Goal: Contribute content: Contribute content

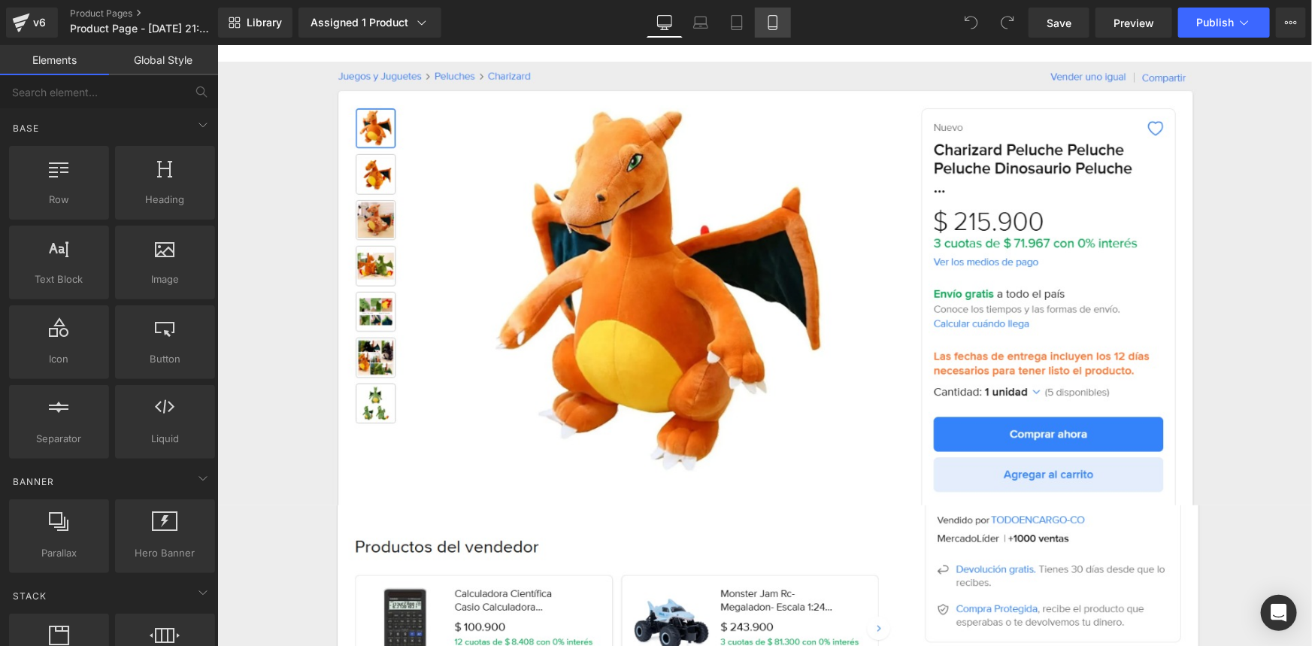
click at [777, 27] on icon at bounding box center [772, 22] width 15 height 15
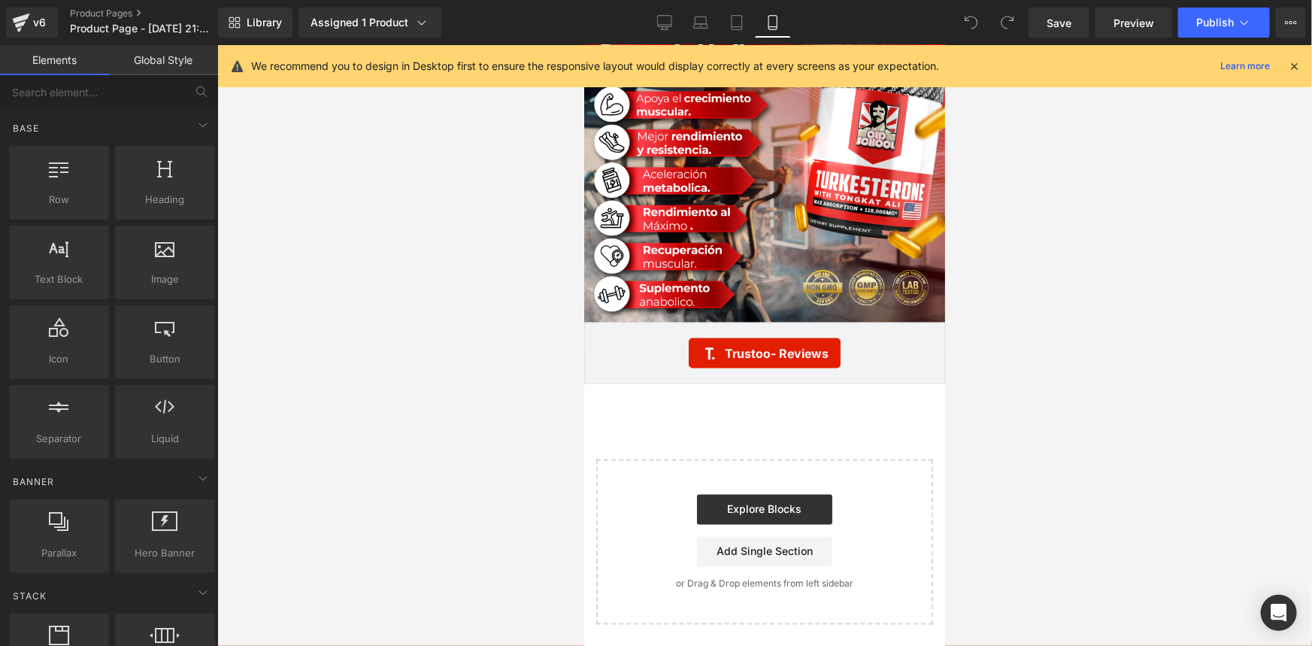
scroll to position [3939, 0]
click at [1292, 67] on icon at bounding box center [1294, 66] width 14 height 14
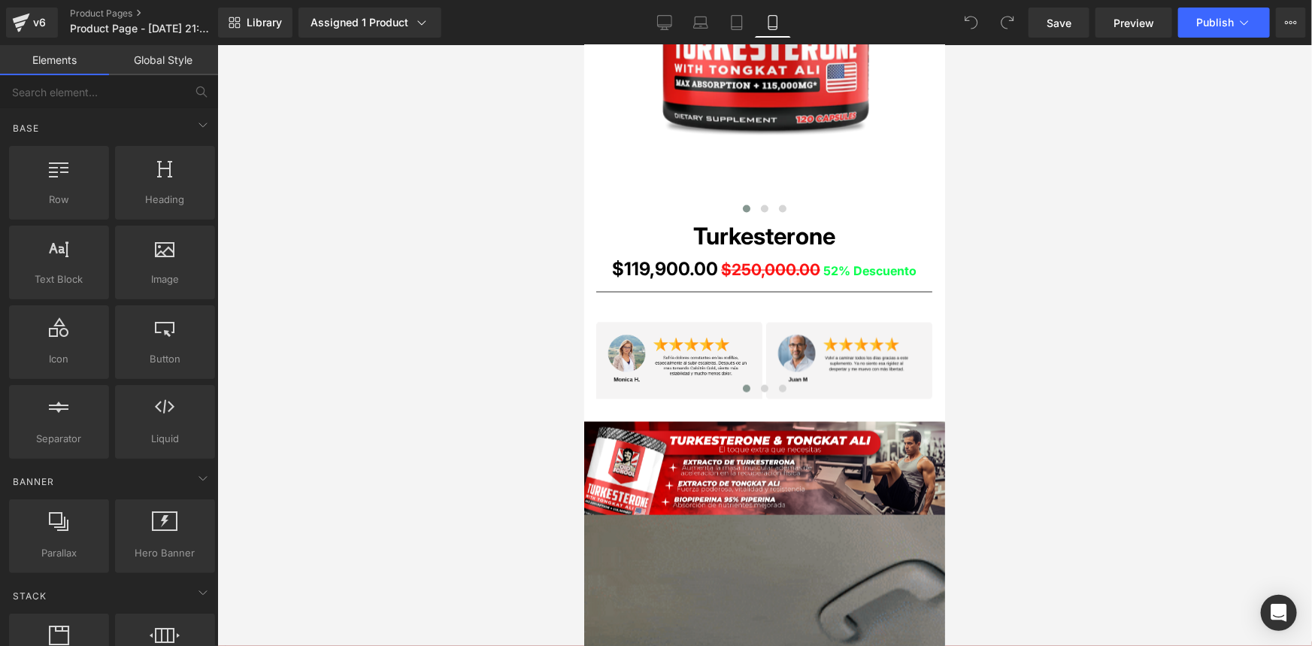
scroll to position [1069, 0]
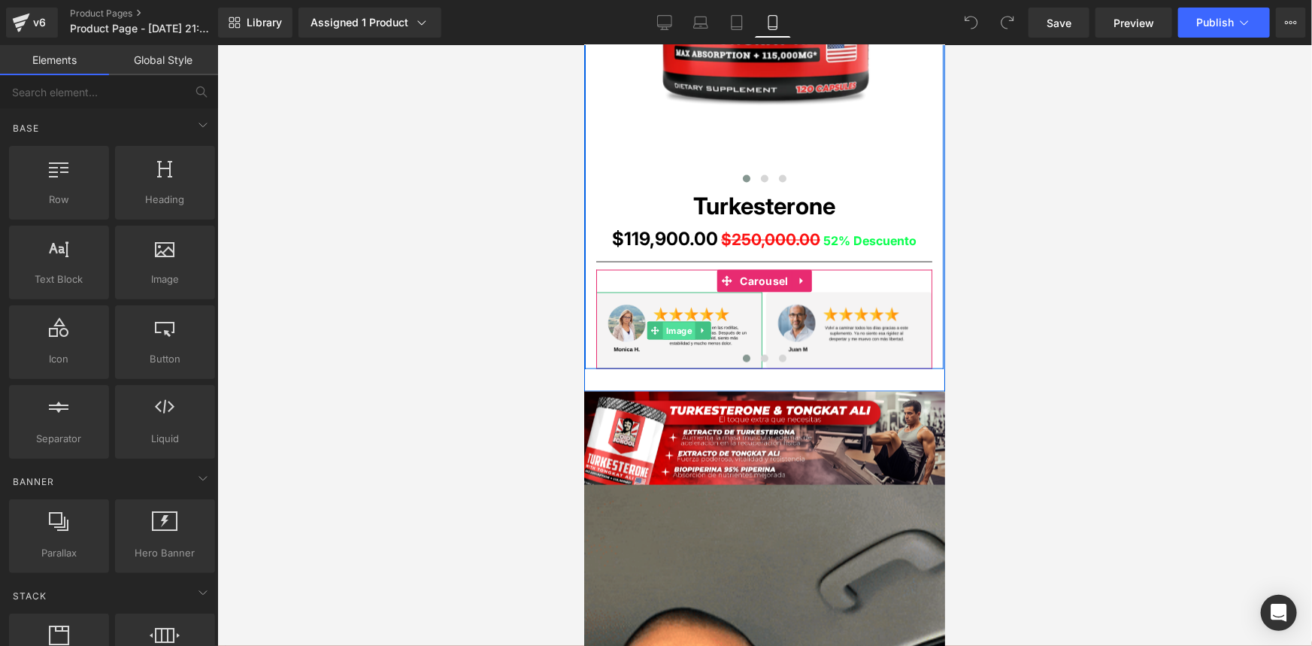
click at [679, 329] on span "Image" at bounding box center [678, 331] width 32 height 18
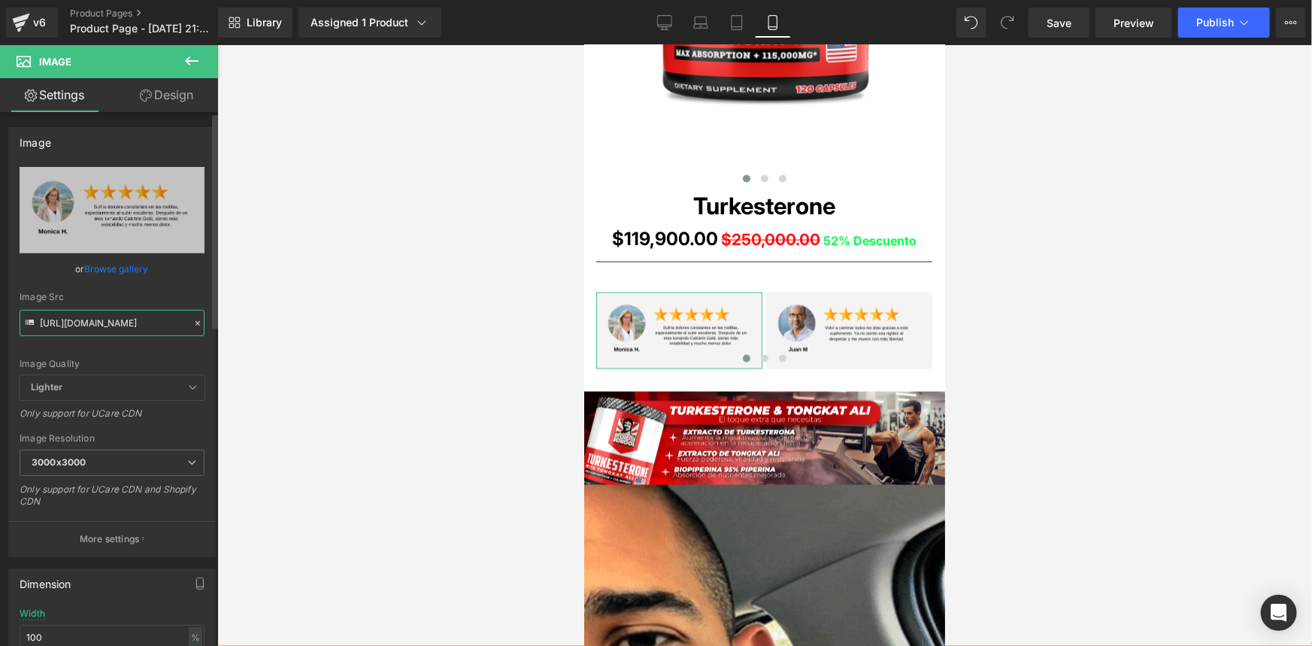
drag, startPoint x: 38, startPoint y: 320, endPoint x: 187, endPoint y: 341, distance: 151.2
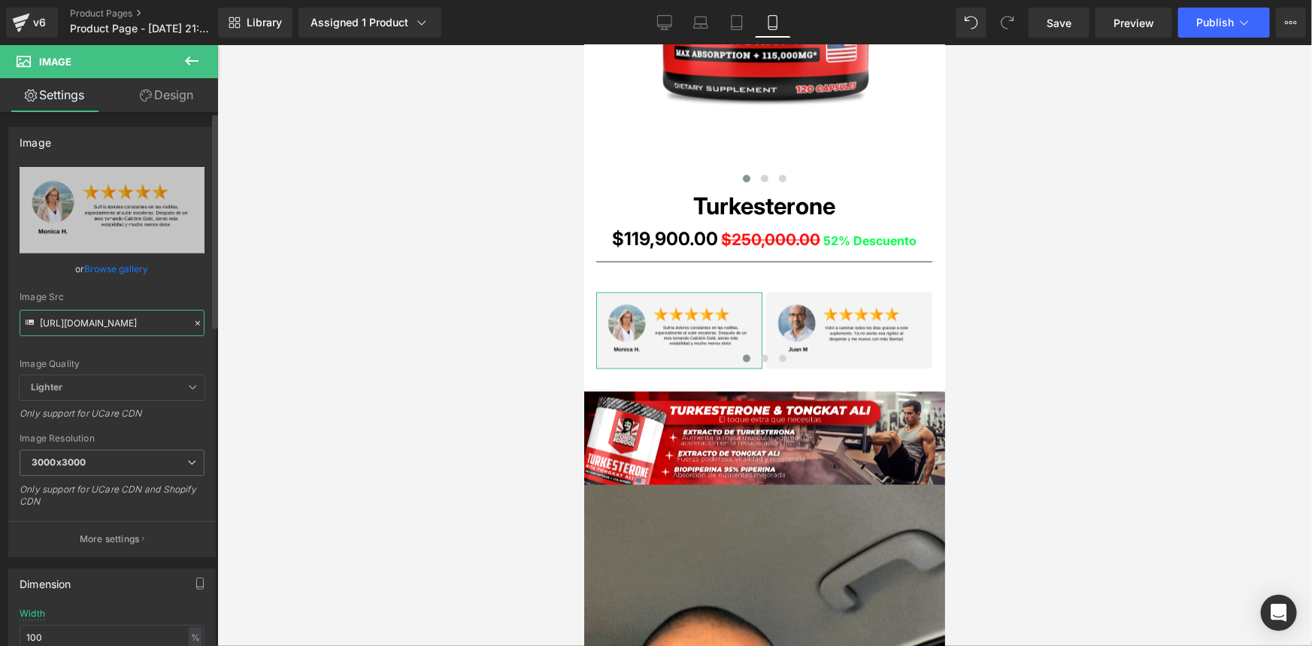
click at [187, 341] on div "[URL][DOMAIN_NAME] Replace Image Upload image or Browse gallery Image Src [URL]…" at bounding box center [112, 361] width 206 height 389
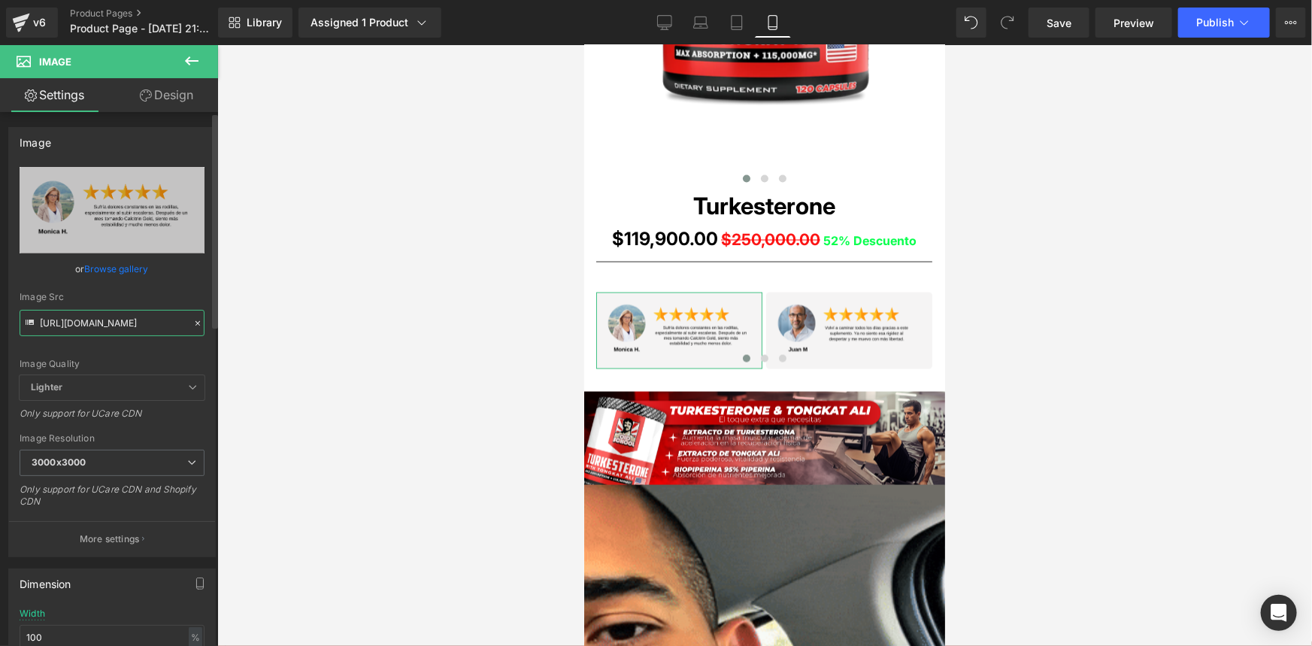
paste input "whDgj1FW/6"
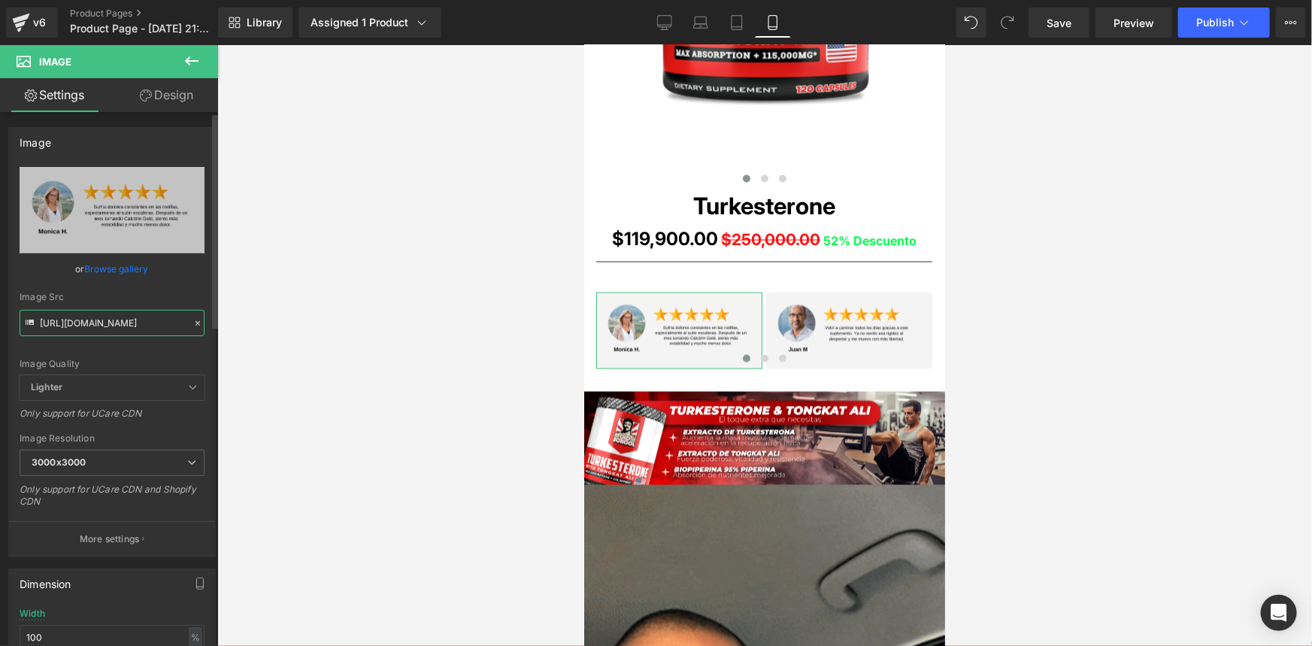
type input "[URL][DOMAIN_NAME]"
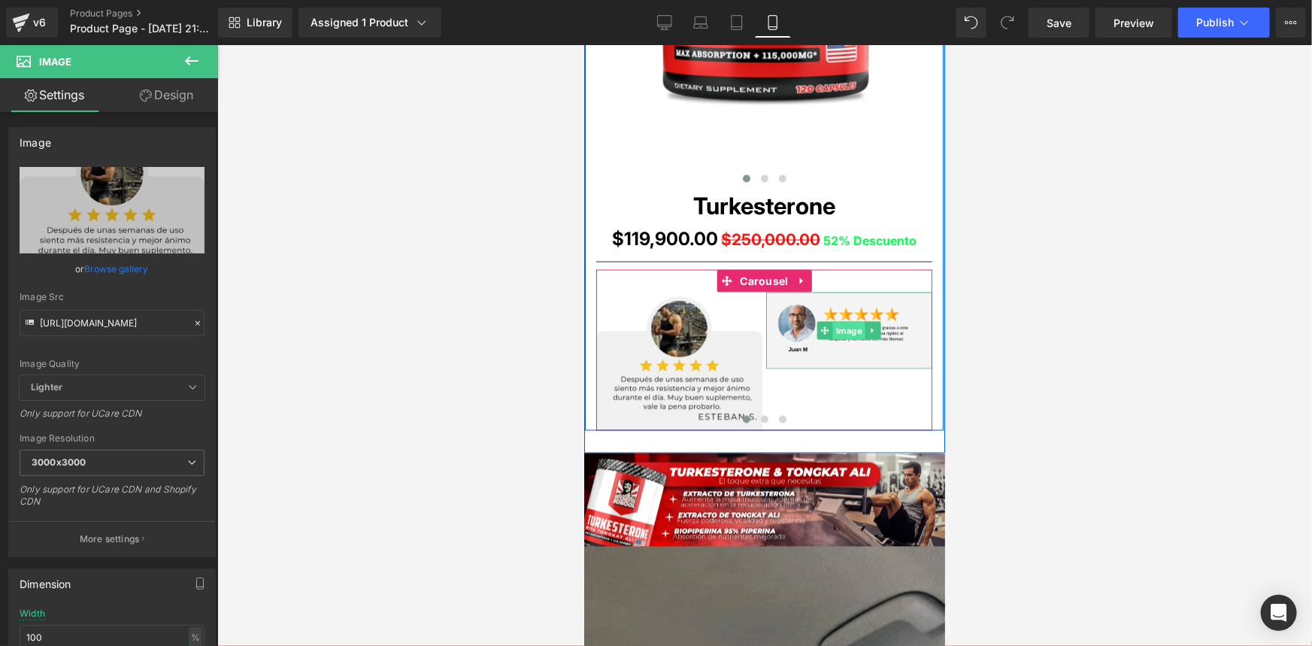
click at [845, 331] on span "Image" at bounding box center [848, 330] width 32 height 18
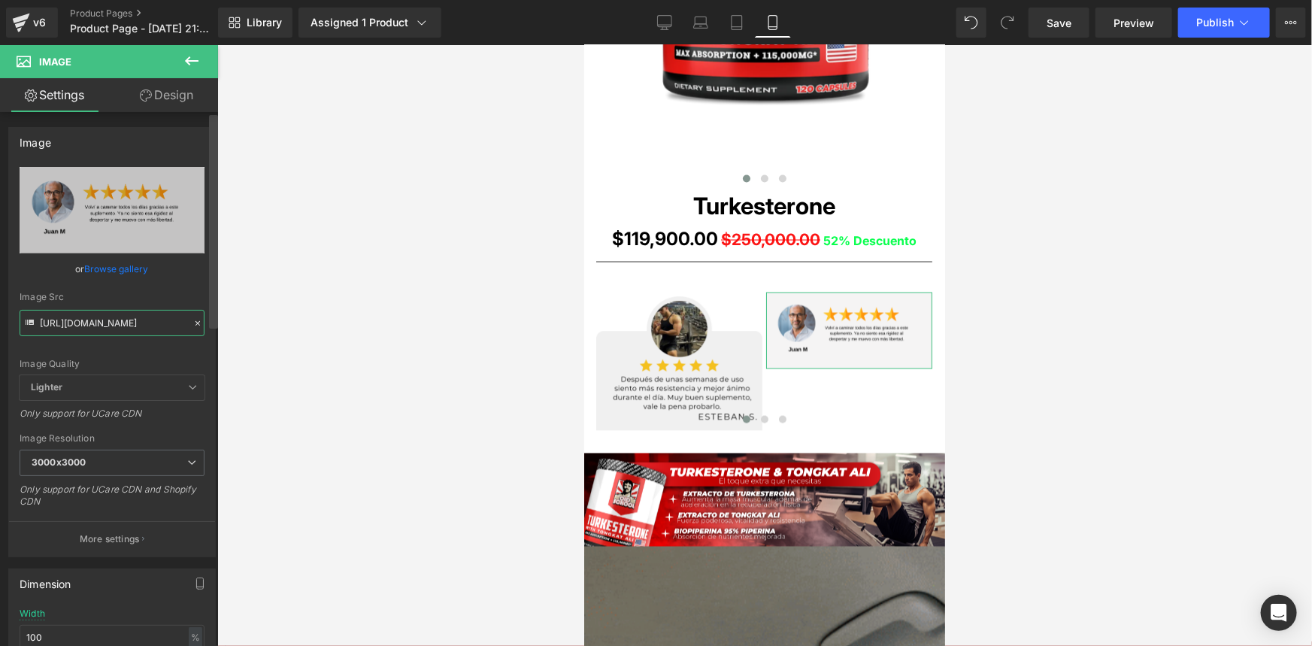
drag, startPoint x: 38, startPoint y: 320, endPoint x: 216, endPoint y: 332, distance: 178.6
click at [216, 332] on div "Image [URL][DOMAIN_NAME] Replace Image Upload image or Browse gallery Image Src…" at bounding box center [109, 382] width 218 height 541
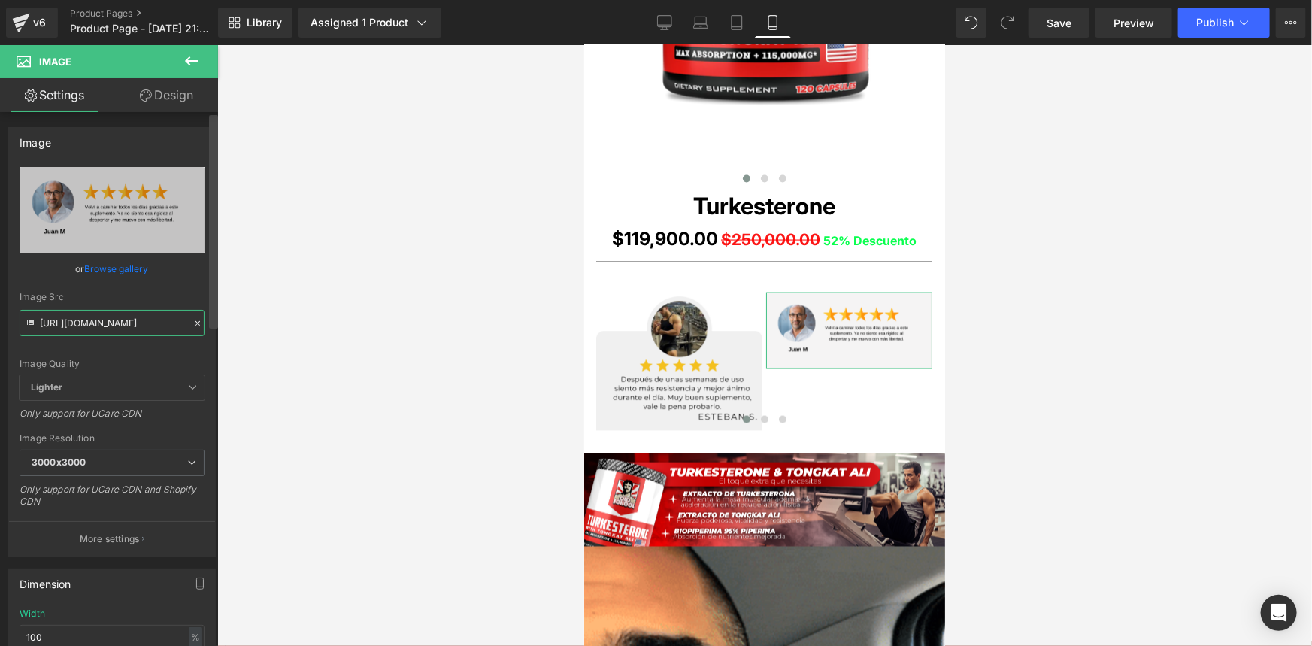
paste input "ynN2rpSR/5"
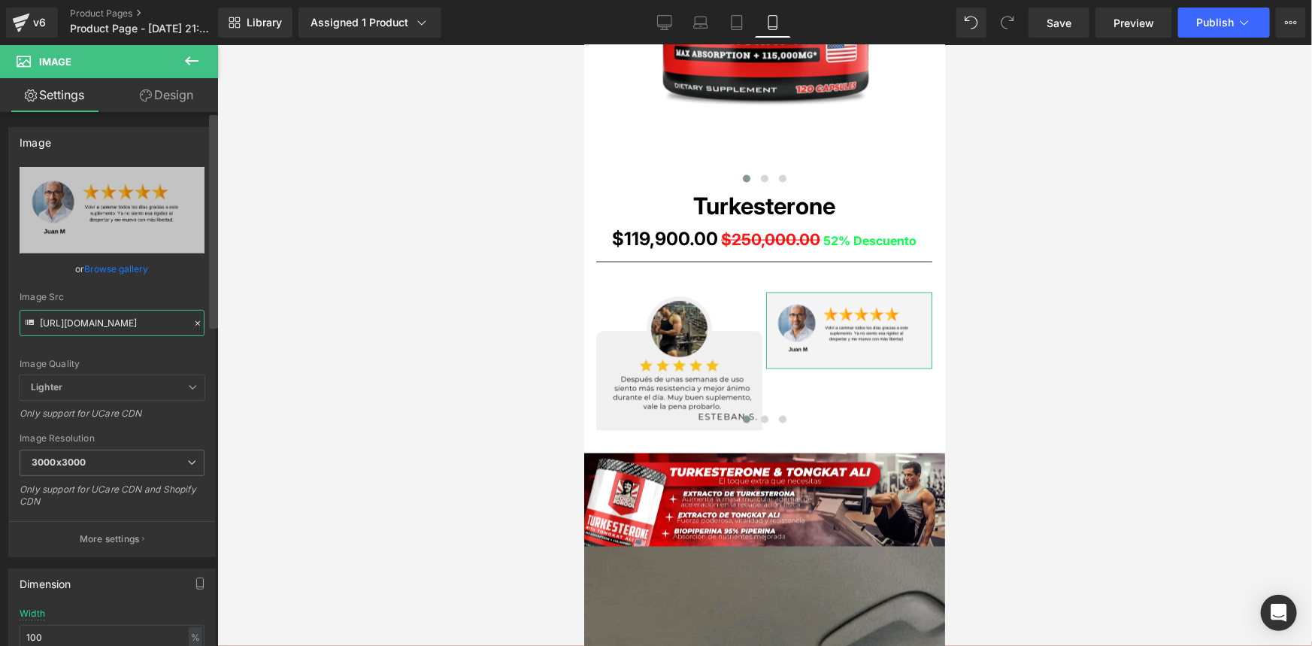
type input "[URL][DOMAIN_NAME]"
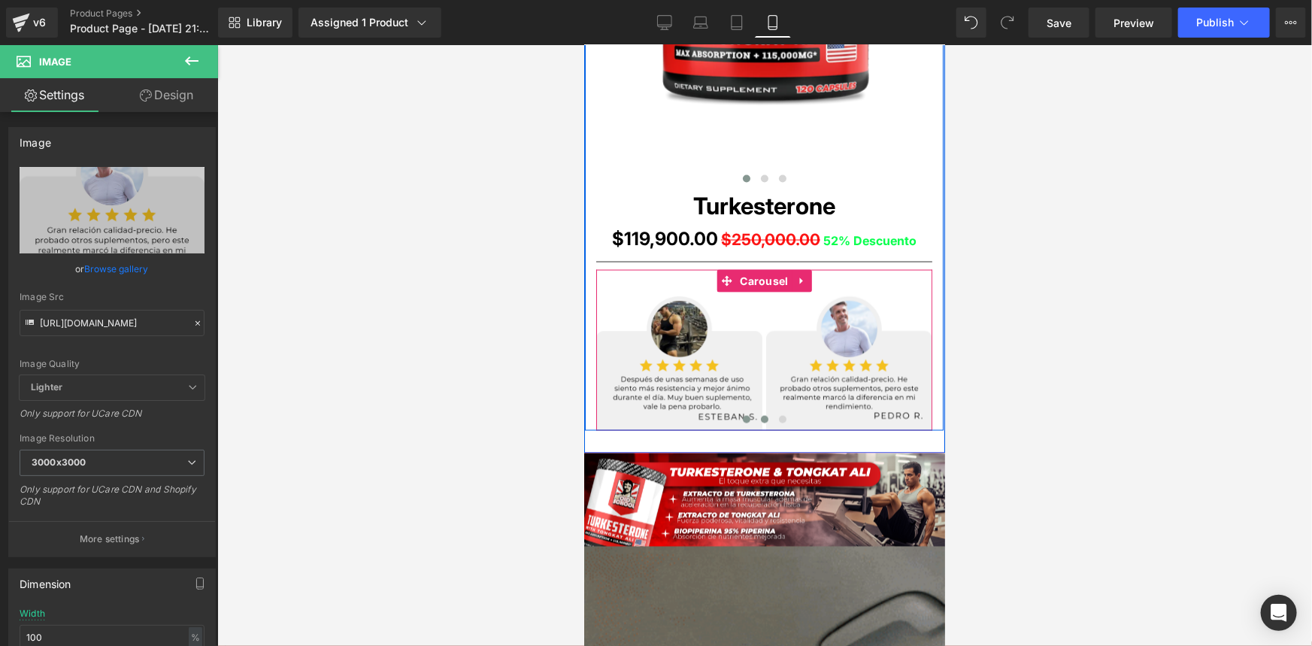
click at [760, 416] on span at bounding box center [764, 419] width 8 height 8
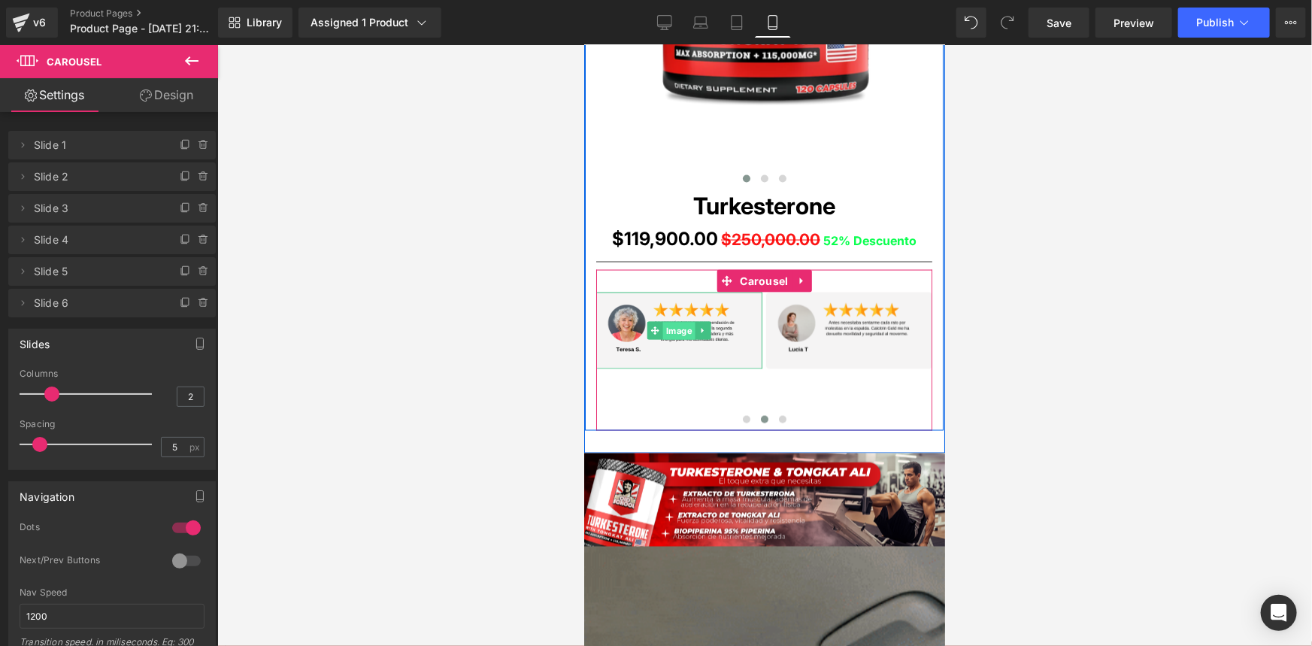
click at [676, 332] on span "Image" at bounding box center [678, 331] width 32 height 18
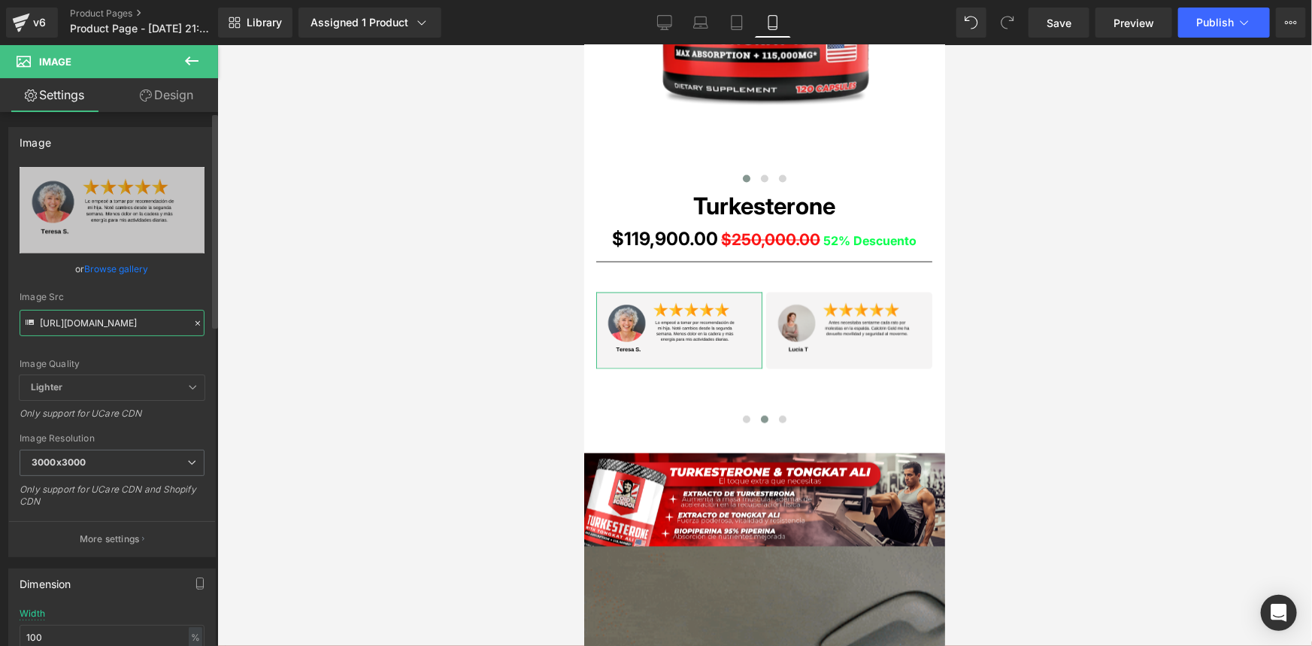
drag, startPoint x: 39, startPoint y: 323, endPoint x: 201, endPoint y: 329, distance: 162.5
click at [201, 329] on div "[URL][DOMAIN_NAME] Replace Image Upload image or Browse gallery Image Src [URL]…" at bounding box center [112, 361] width 206 height 389
paste input "8nQYf7NW/4"
type input "[URL][DOMAIN_NAME]"
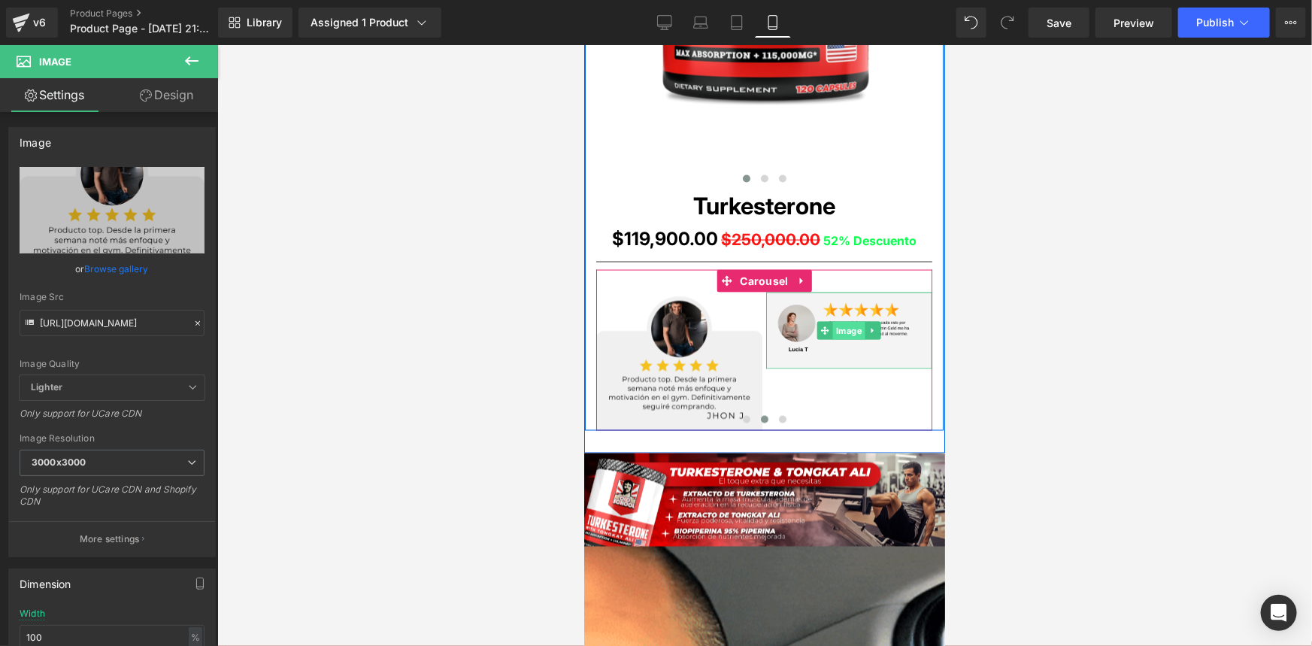
click at [850, 330] on span "Image" at bounding box center [848, 330] width 32 height 18
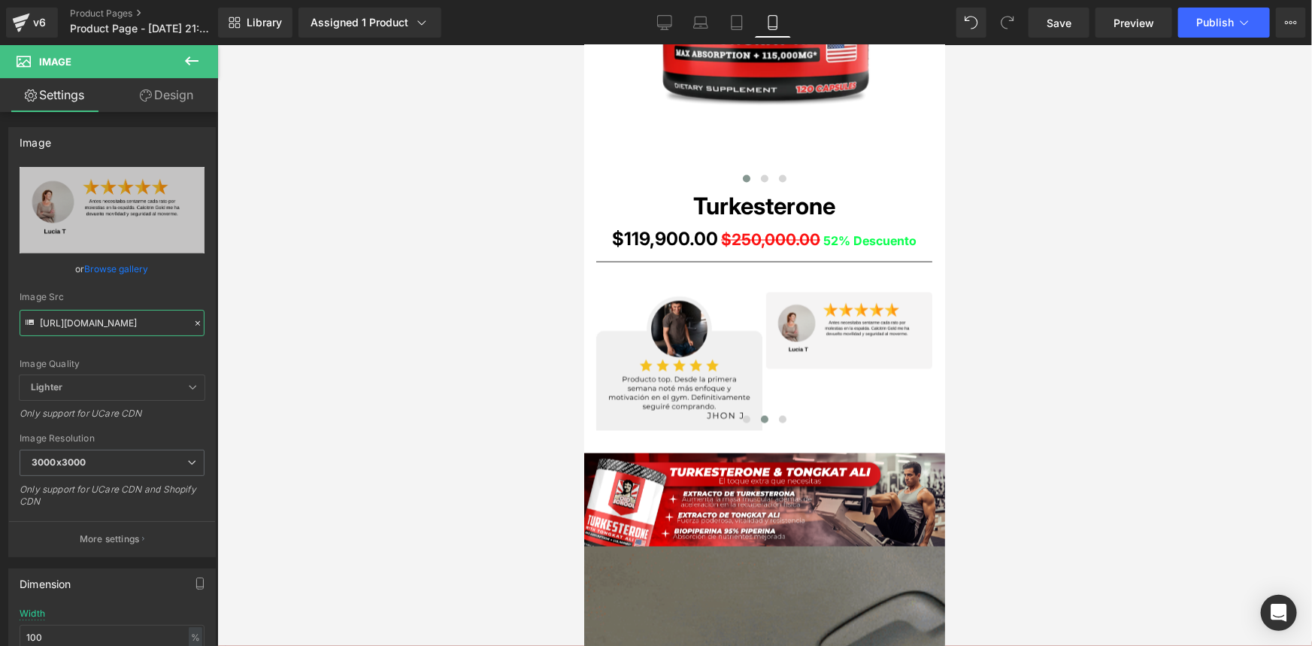
drag, startPoint x: 38, startPoint y: 324, endPoint x: 264, endPoint y: 365, distance: 229.3
click at [264, 365] on div "Image You are previewing how the will restyle your page. You can not edit Eleme…" at bounding box center [656, 335] width 1312 height 671
paste input "99D2PJrS/3"
type input "[URL][DOMAIN_NAME]"
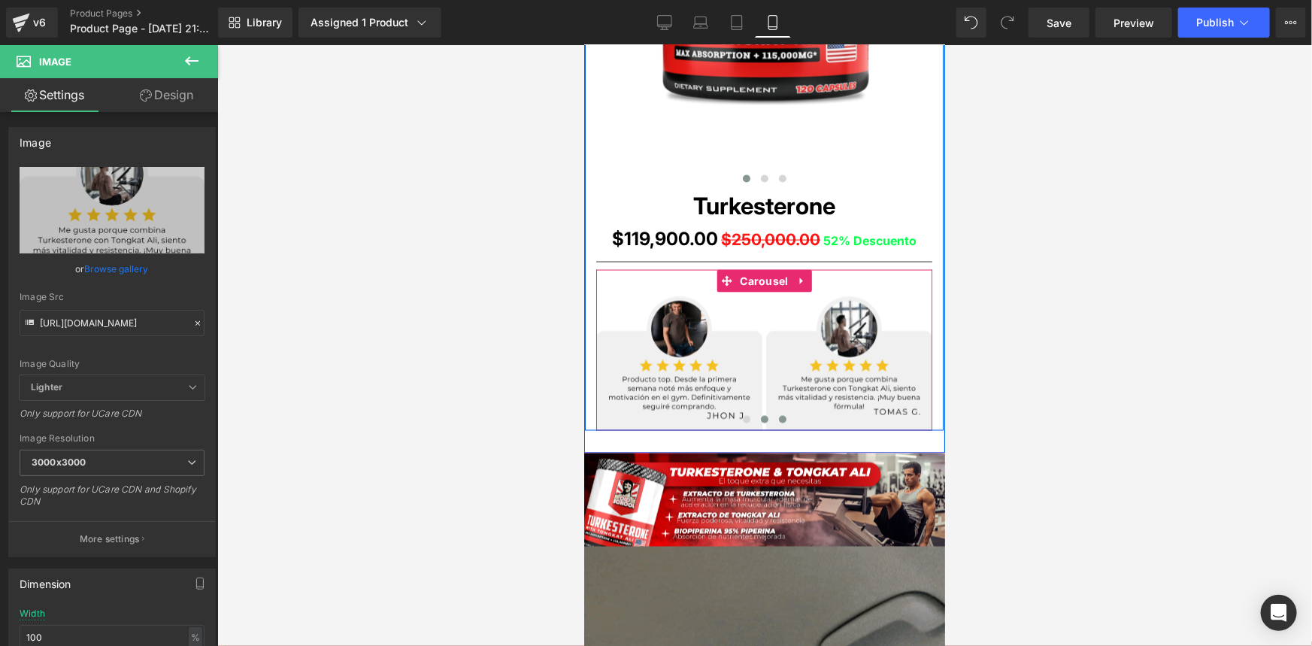
click at [778, 417] on span at bounding box center [782, 419] width 8 height 8
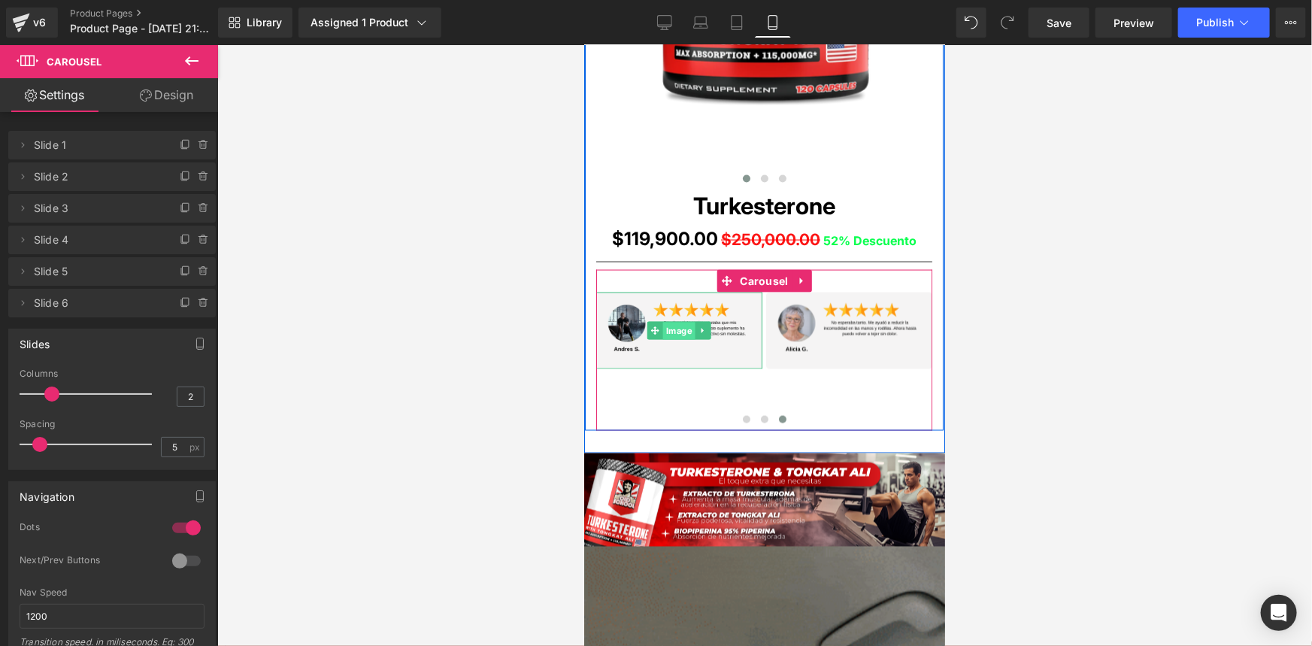
click at [674, 334] on span "Image" at bounding box center [678, 331] width 32 height 18
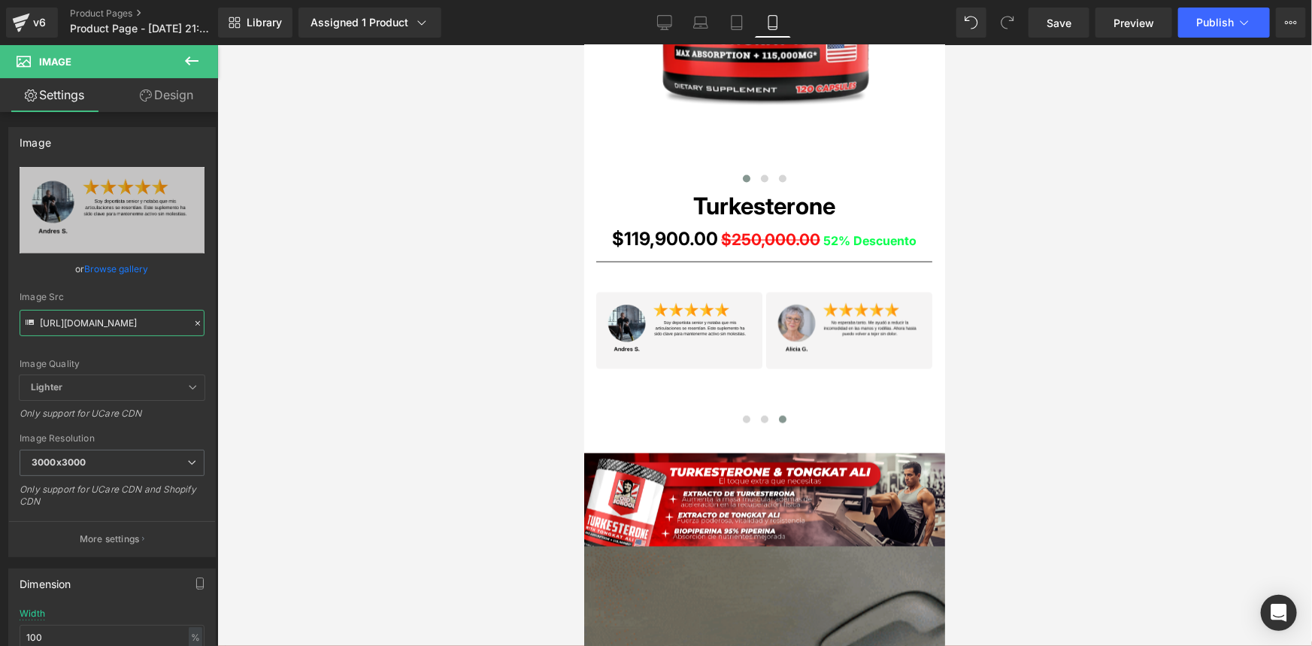
drag, startPoint x: 39, startPoint y: 323, endPoint x: 228, endPoint y: 342, distance: 189.6
click at [228, 342] on div "Image You are previewing how the will restyle your page. You can not edit Eleme…" at bounding box center [656, 335] width 1312 height 671
paste input "h1Kq5WCL/"
type input "[URL][DOMAIN_NAME]"
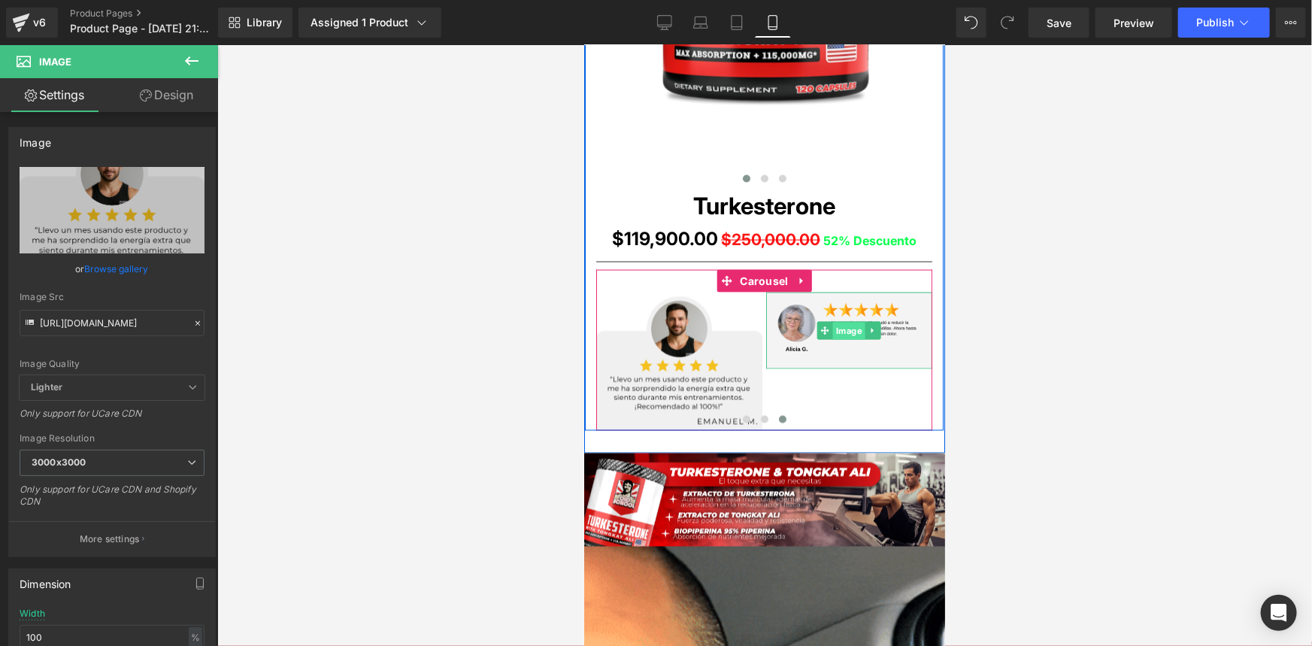
click at [849, 328] on span "Image" at bounding box center [848, 331] width 32 height 18
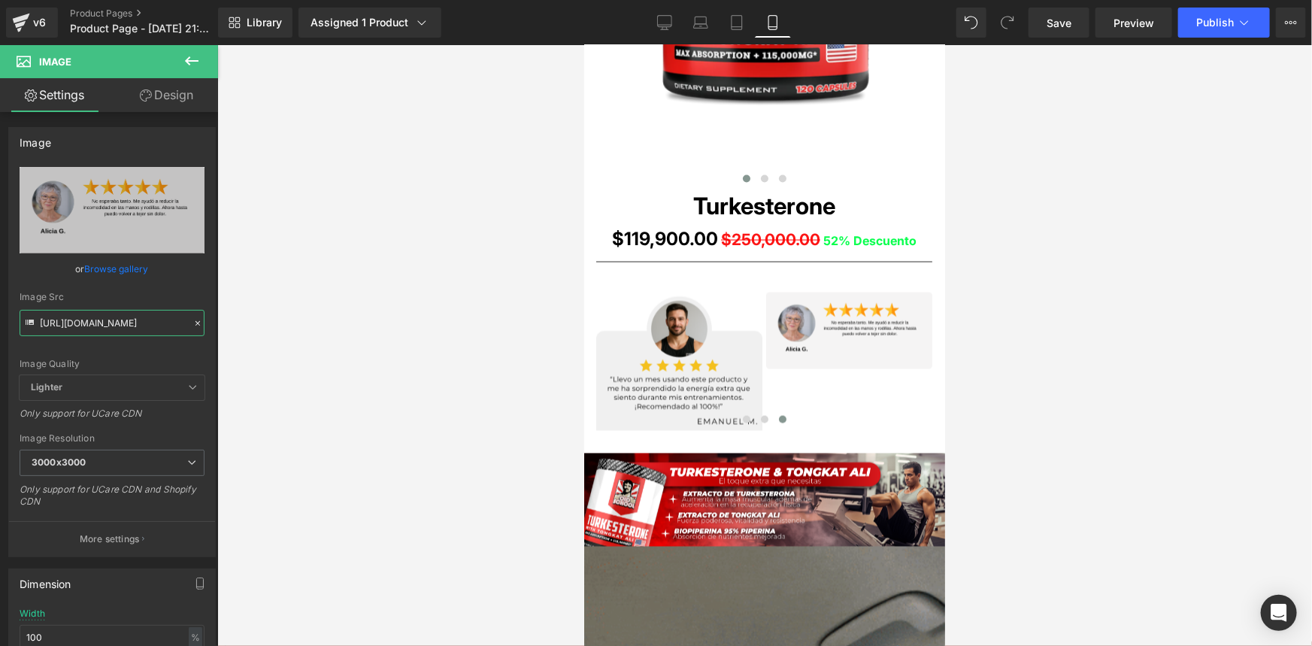
drag, startPoint x: 38, startPoint y: 322, endPoint x: 272, endPoint y: 338, distance: 235.1
click at [272, 338] on div "Image You are previewing how the will restyle your page. You can not edit Eleme…" at bounding box center [656, 335] width 1312 height 671
paste input "Kxcs3PWC/"
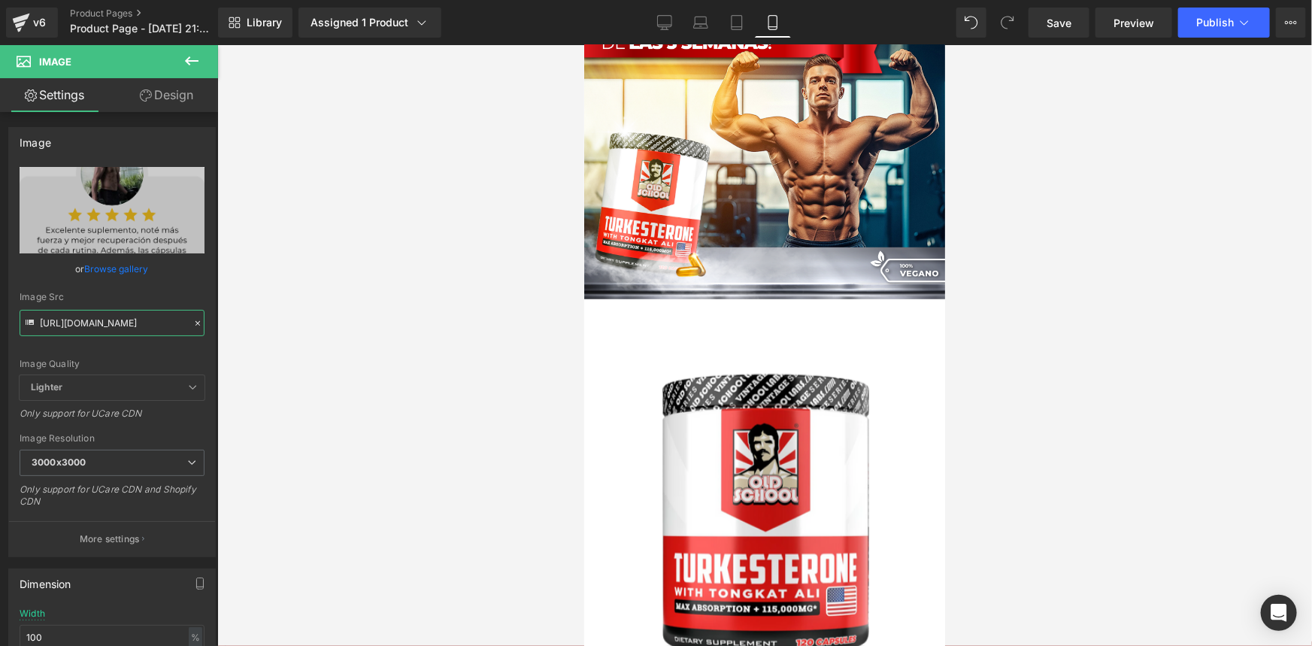
scroll to position [0, 0]
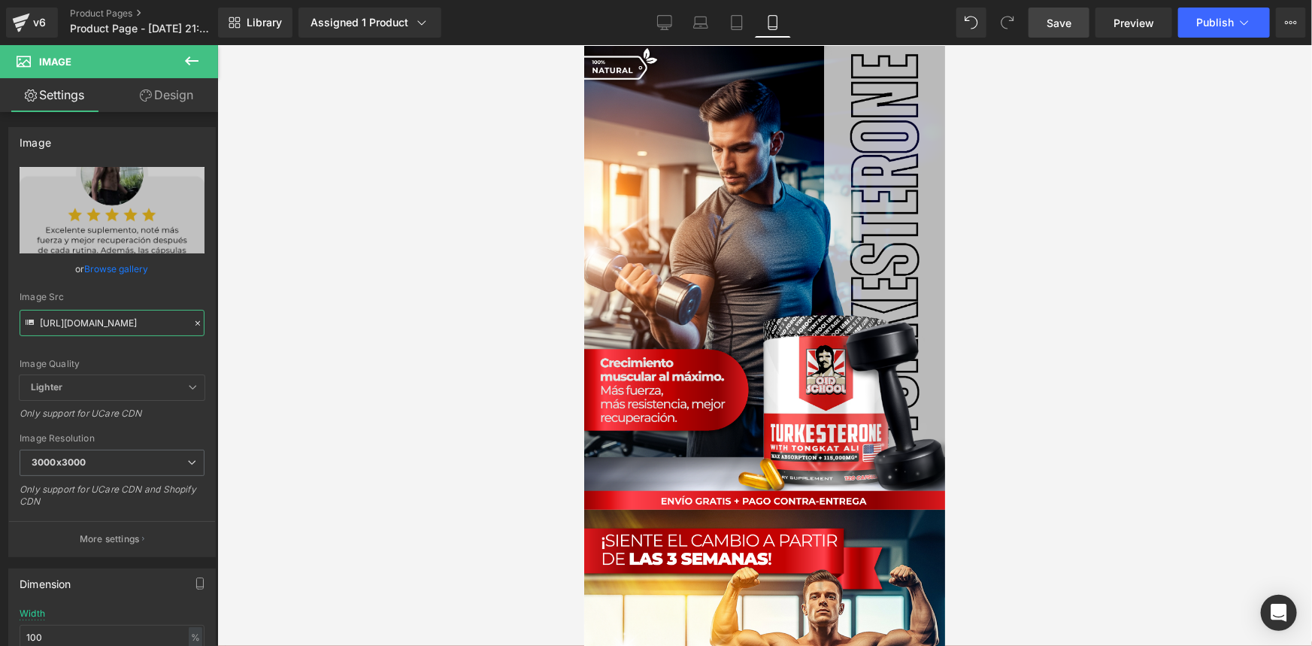
type input "[URL][DOMAIN_NAME]"
click at [1068, 26] on span "Save" at bounding box center [1059, 23] width 25 height 16
click at [1243, 24] on icon at bounding box center [1244, 22] width 8 height 5
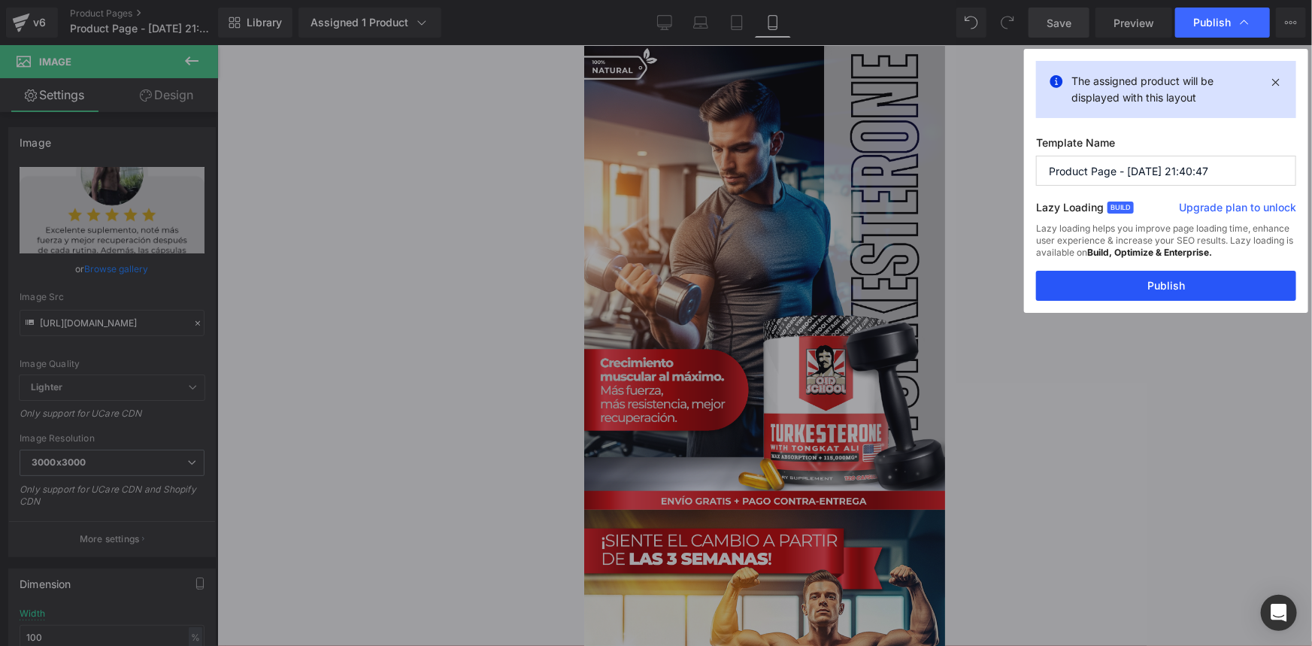
click at [1175, 288] on button "Publish" at bounding box center [1166, 286] width 260 height 30
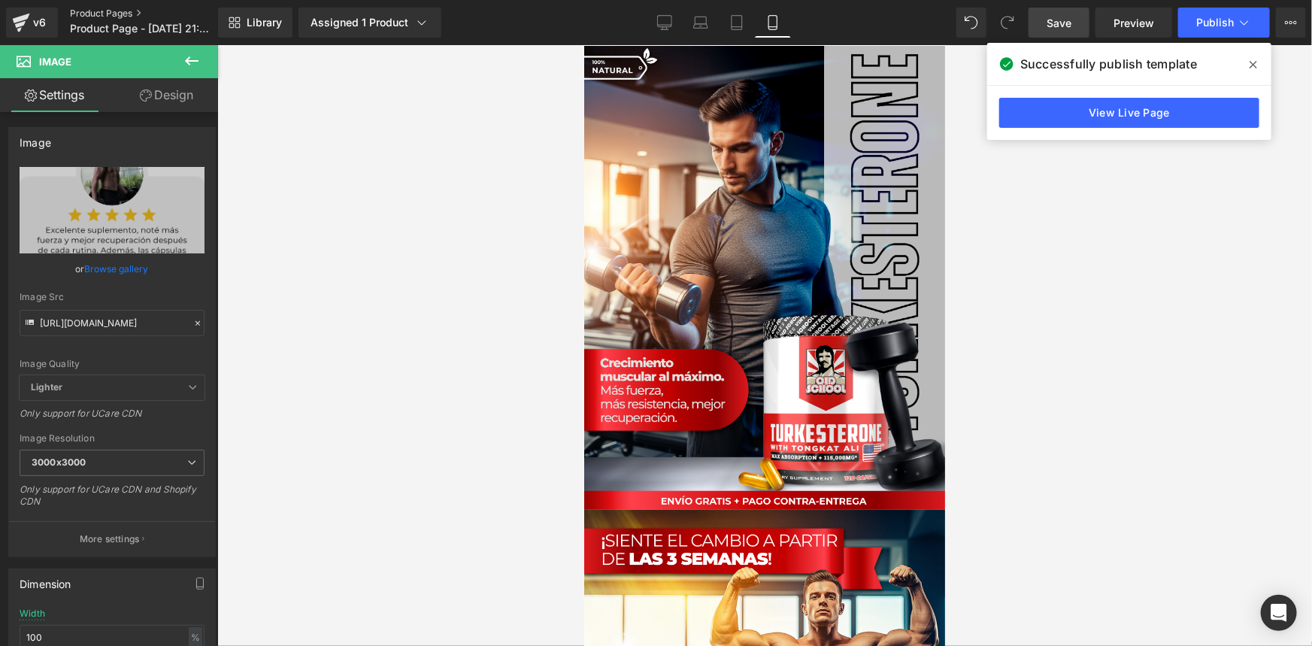
click at [117, 11] on link "Product Pages" at bounding box center [156, 14] width 173 height 12
